Goal: Task Accomplishment & Management: Complete application form

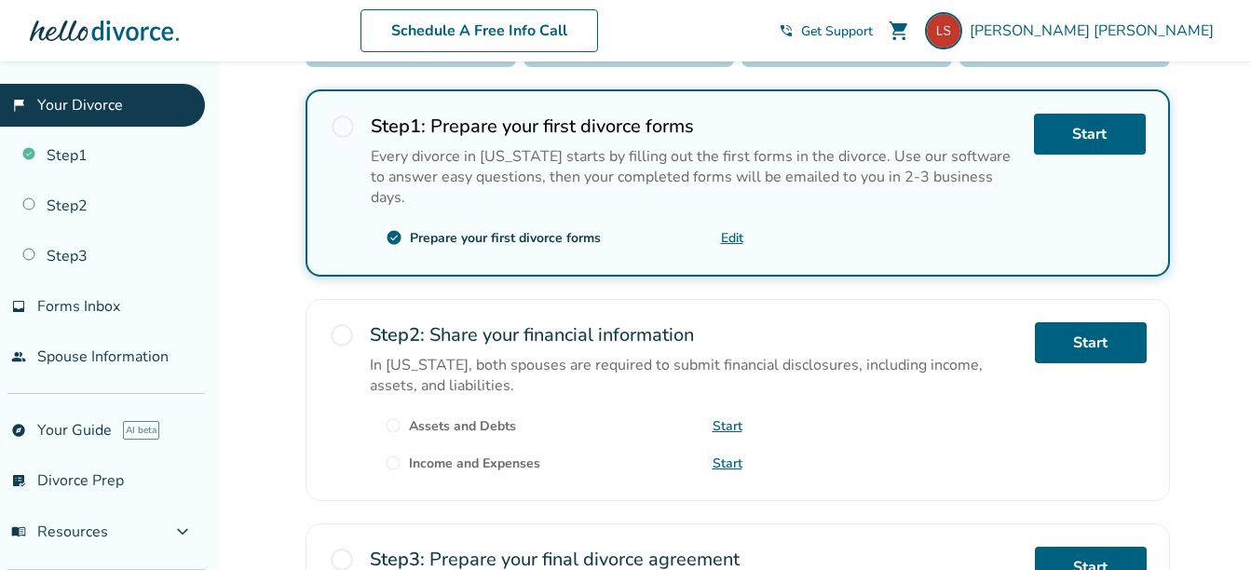
scroll to position [419, 0]
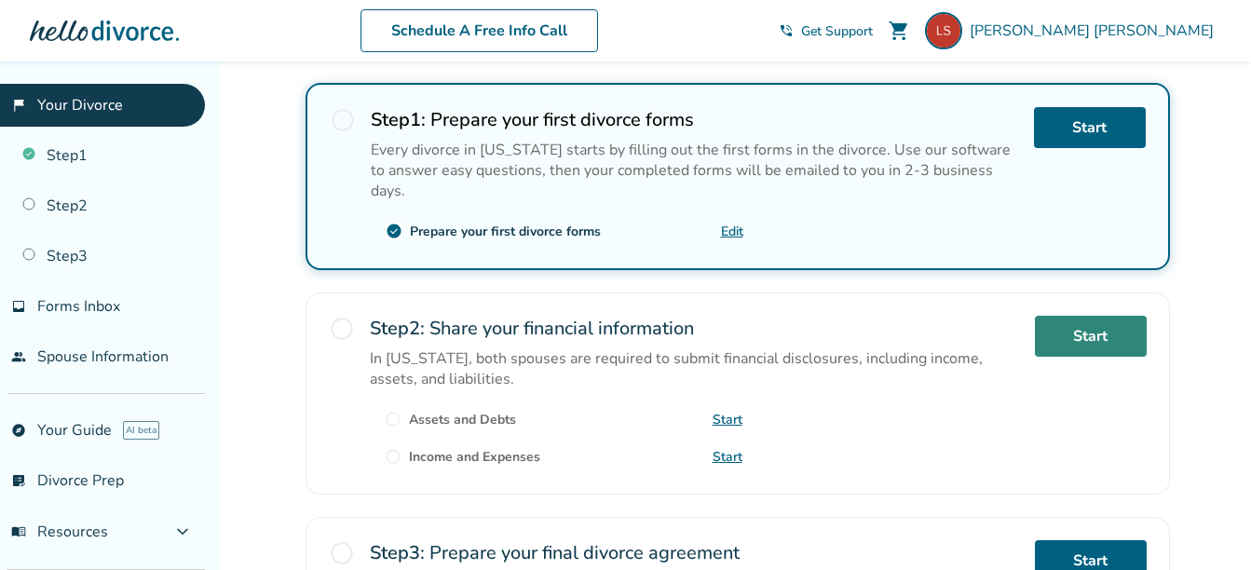
click at [1084, 316] on link "Start" at bounding box center [1091, 336] width 112 height 41
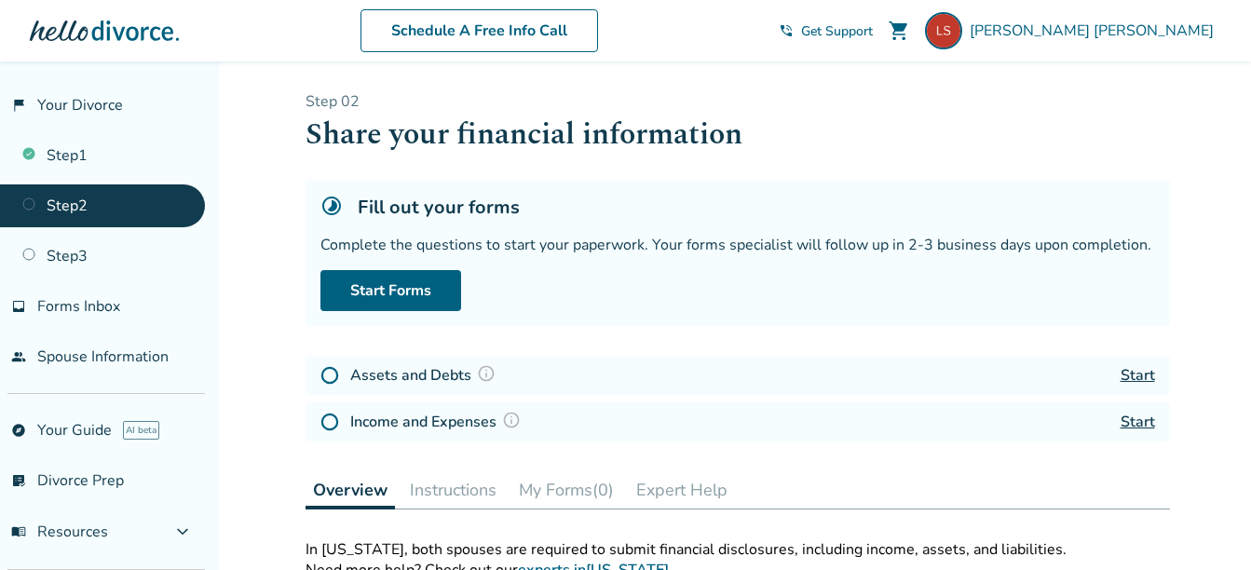
click at [1144, 374] on link "Start" at bounding box center [1138, 375] width 34 height 20
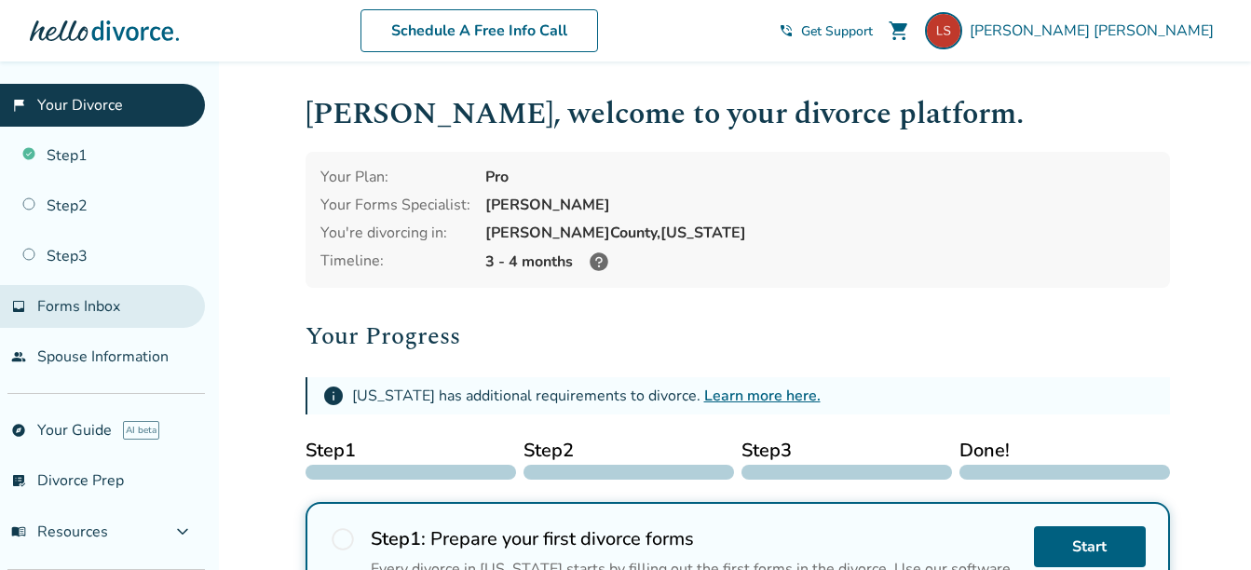
click at [90, 305] on span "Forms Inbox" at bounding box center [78, 306] width 83 height 20
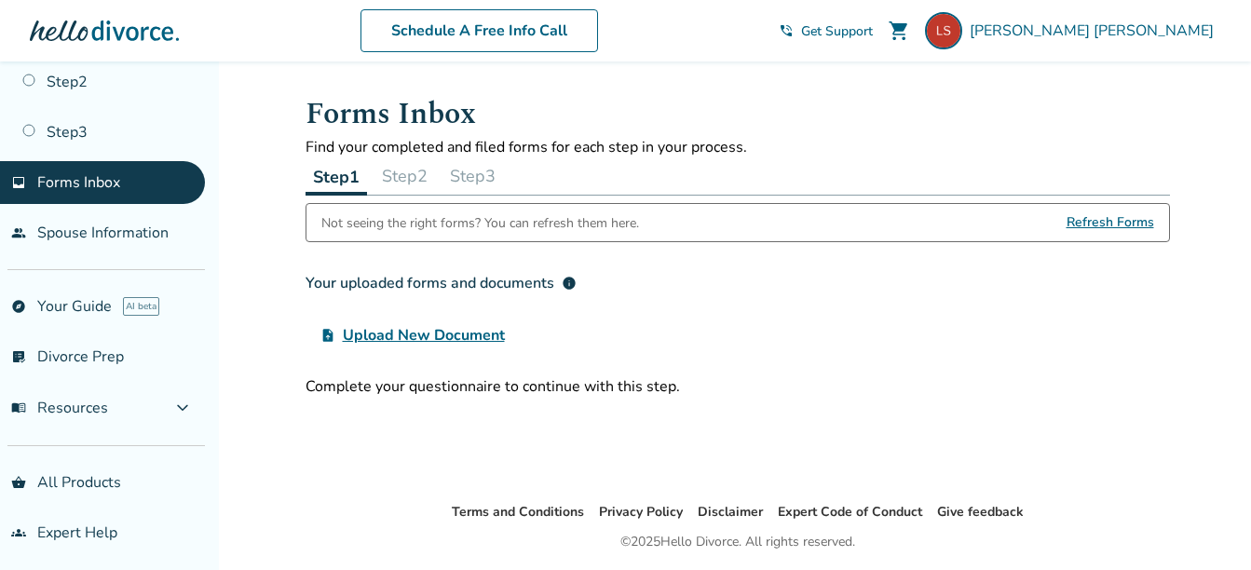
scroll to position [130, 0]
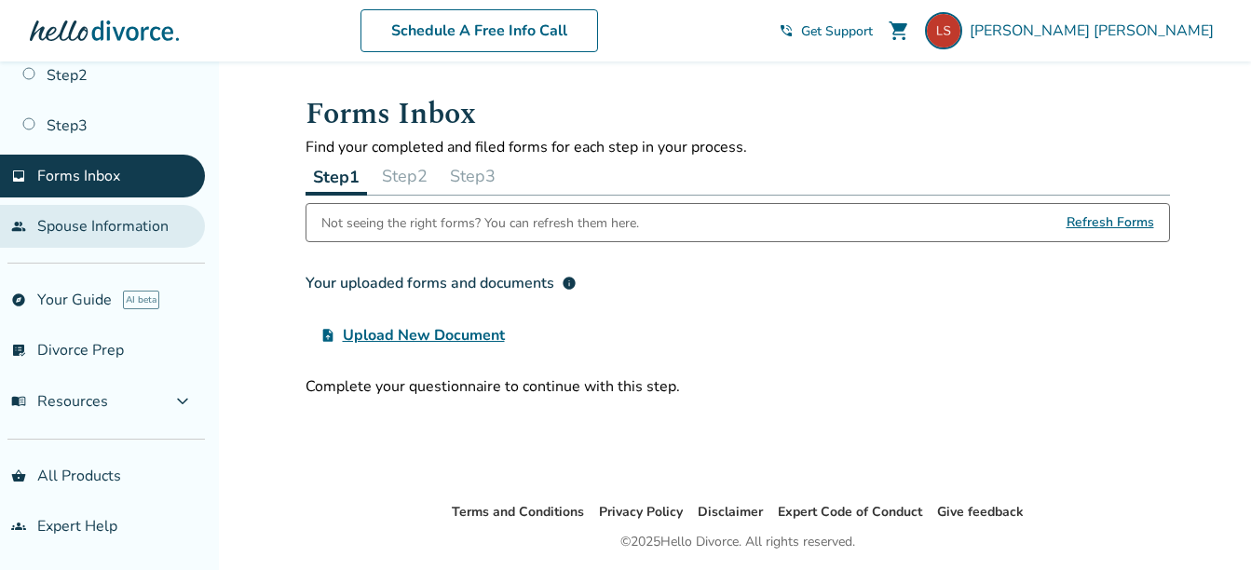
click at [88, 221] on link "people Spouse Information" at bounding box center [102, 226] width 205 height 43
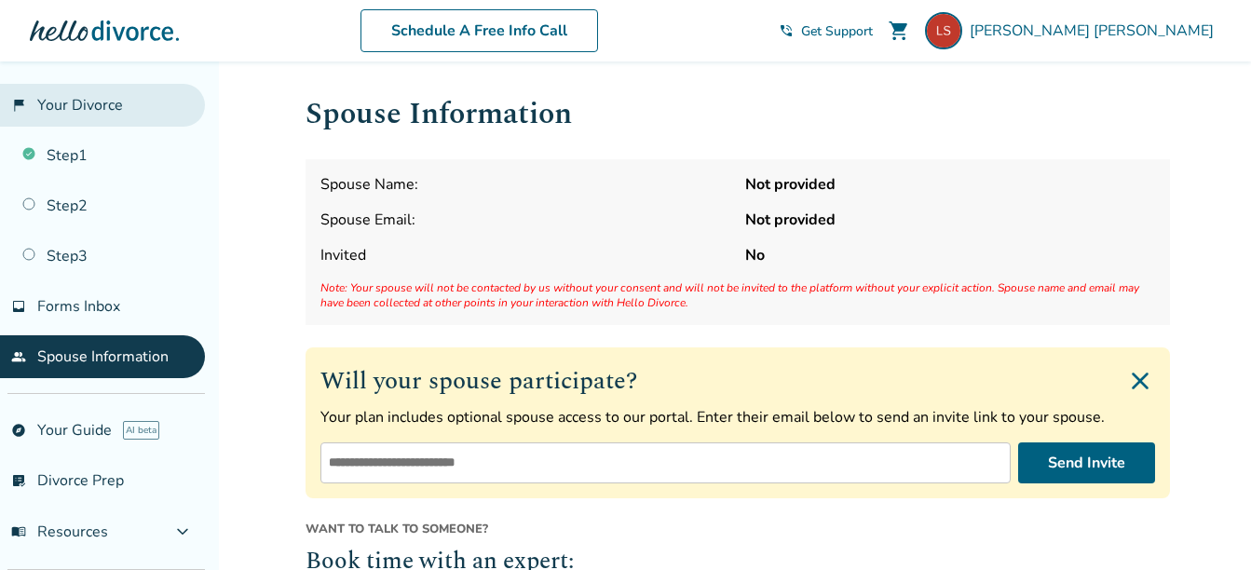
click at [69, 107] on link "flag_2 Your Divorce" at bounding box center [102, 105] width 205 height 43
